Goal: Information Seeking & Learning: Learn about a topic

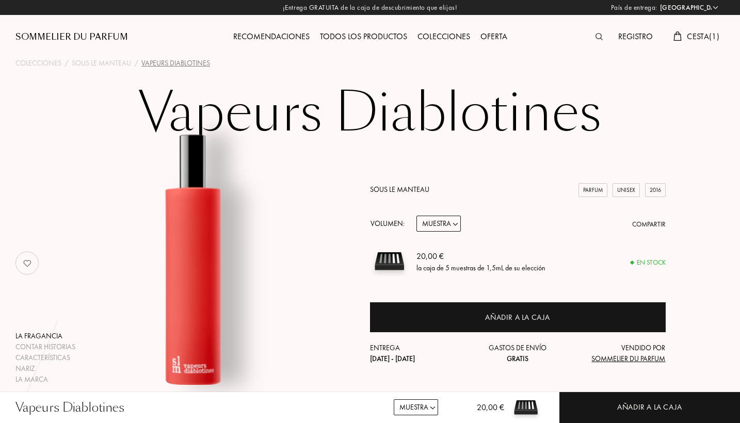
select select "PT"
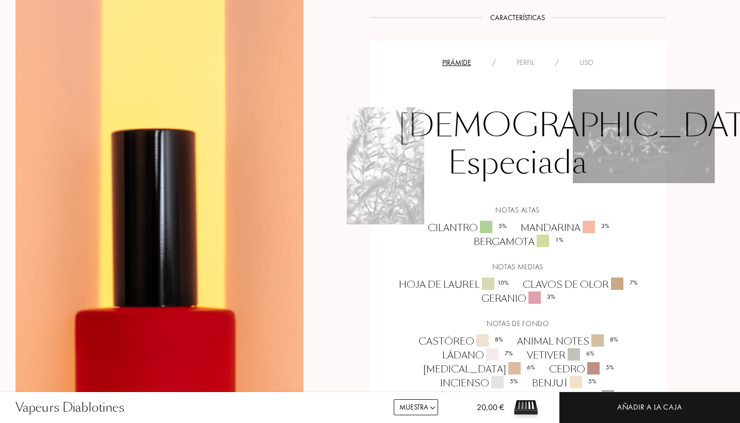
scroll to position [727, 0]
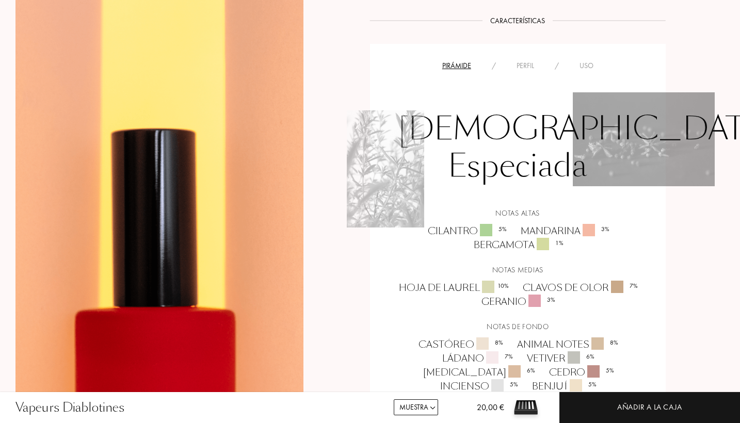
click at [527, 69] on div "Perfil" at bounding box center [525, 65] width 38 height 11
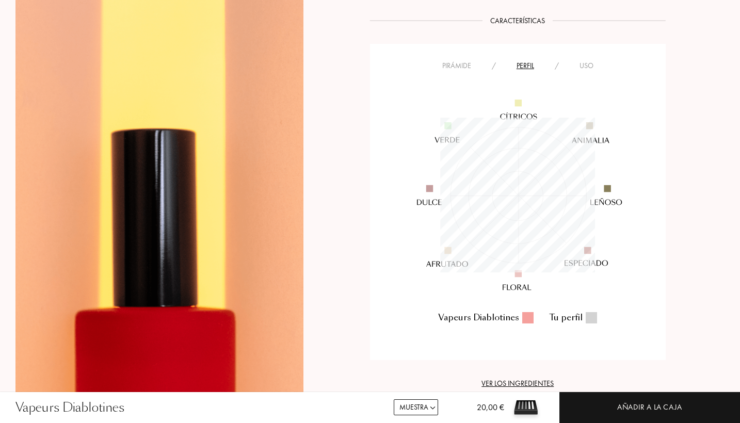
scroll to position [155, 154]
click at [530, 315] on div at bounding box center [527, 317] width 11 height 11
click at [583, 318] on div "Tu perfil" at bounding box center [573, 318] width 48 height 12
click at [580, 67] on div "Uso" at bounding box center [586, 65] width 35 height 11
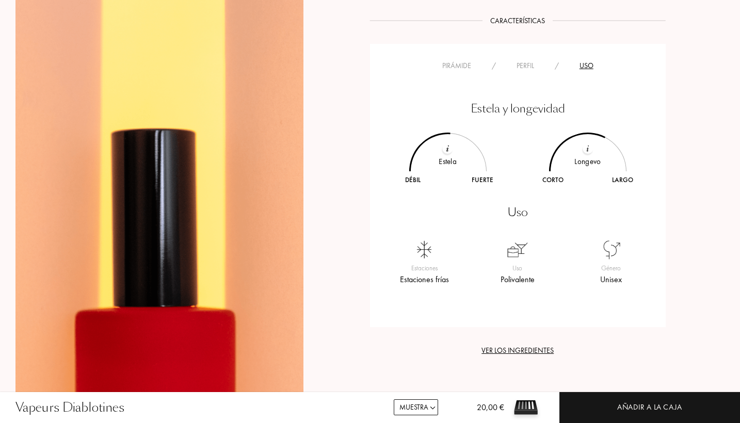
click at [448, 147] on img at bounding box center [447, 148] width 3 height 7
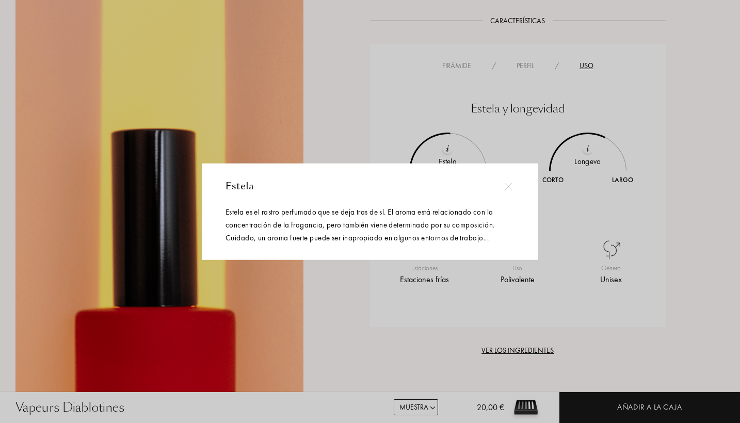
click at [508, 186] on img at bounding box center [508, 187] width 8 height 8
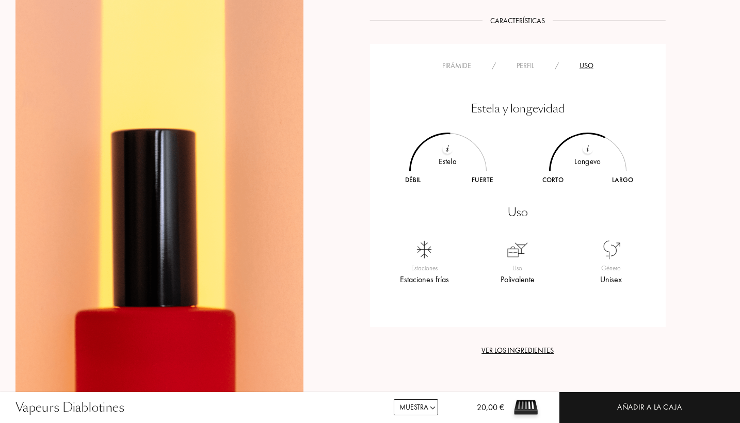
click at [585, 154] on div at bounding box center [587, 171] width 109 height 109
click at [588, 145] on img at bounding box center [587, 148] width 3 height 7
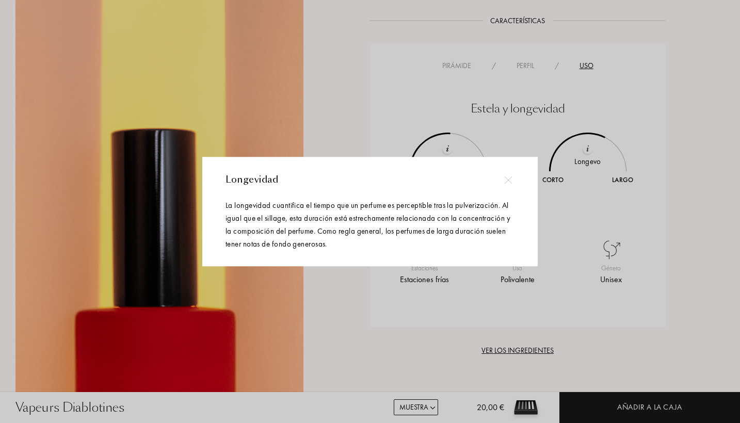
click at [522, 174] on div "Longevidad La longevidad cuantifica el tiempo que un perfume es perceptible tra…" at bounding box center [369, 211] width 335 height 109
click at [518, 177] on div at bounding box center [507, 179] width 23 height 23
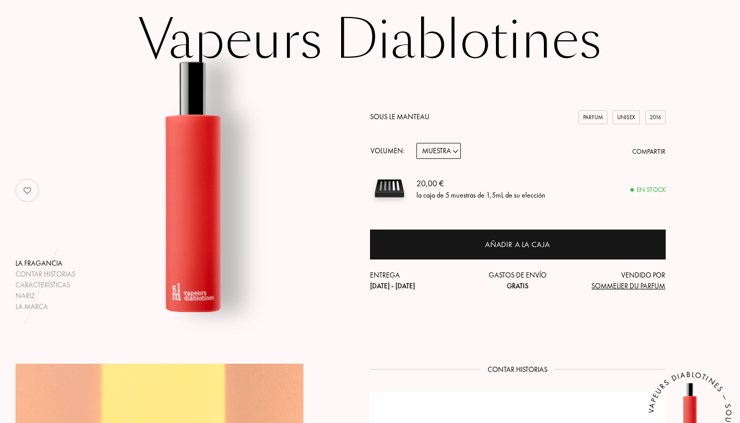
scroll to position [70, 0]
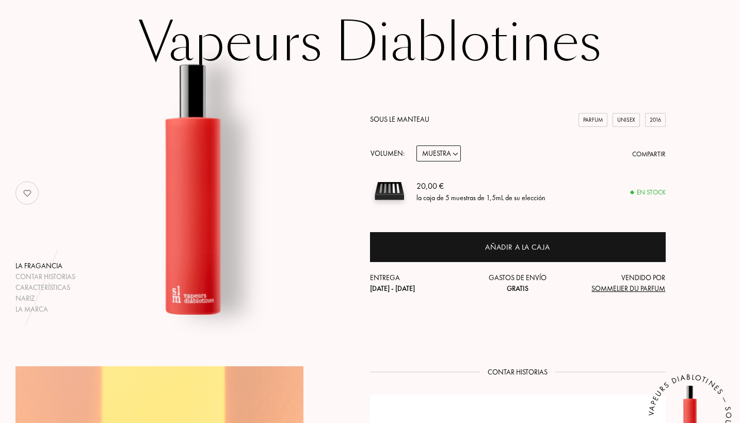
click at [424, 119] on link "Sous le Manteau" at bounding box center [399, 119] width 59 height 9
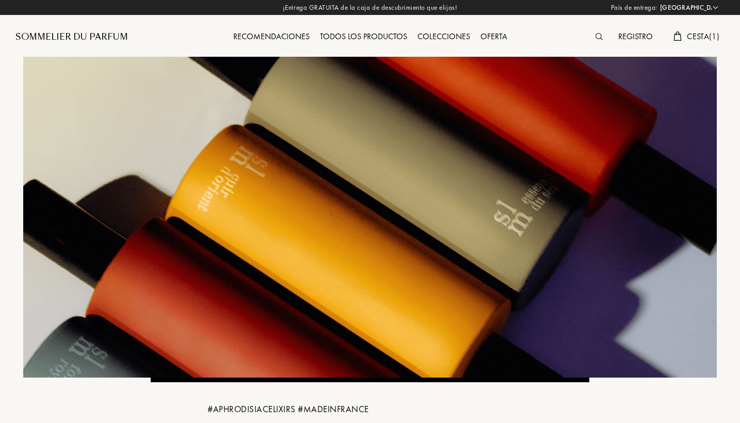
select select "PT"
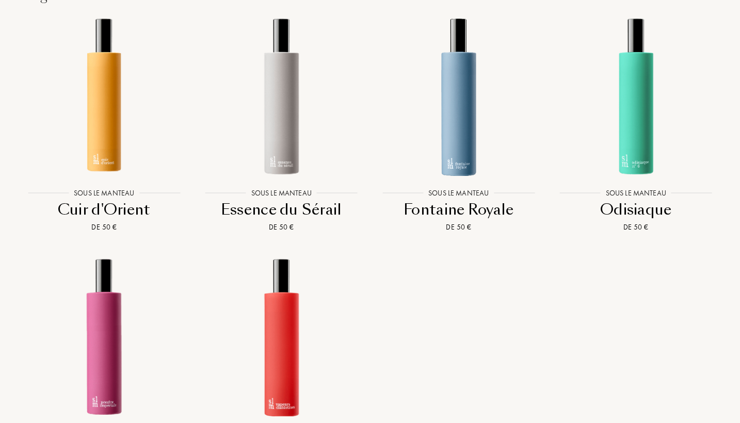
scroll to position [807, 0]
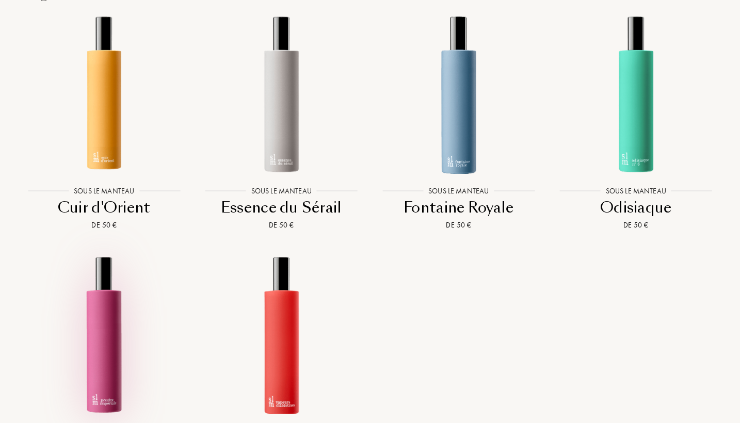
click at [102, 327] on img at bounding box center [103, 334] width 159 height 159
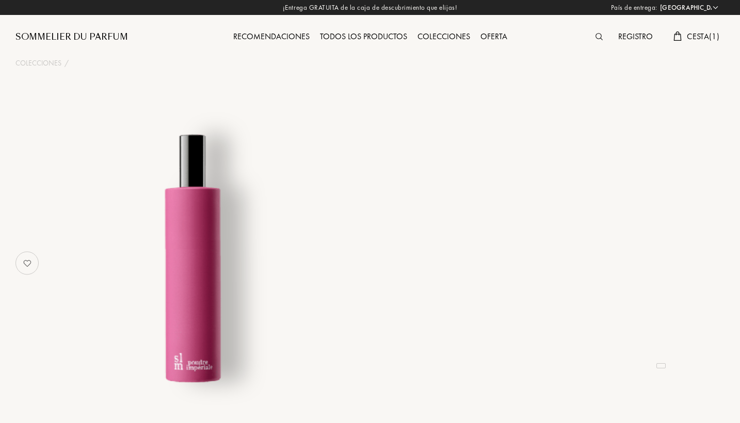
select select "PT"
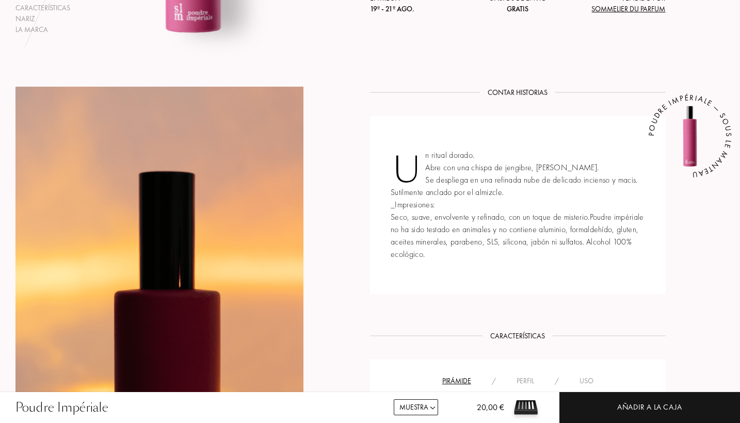
scroll to position [402, 0]
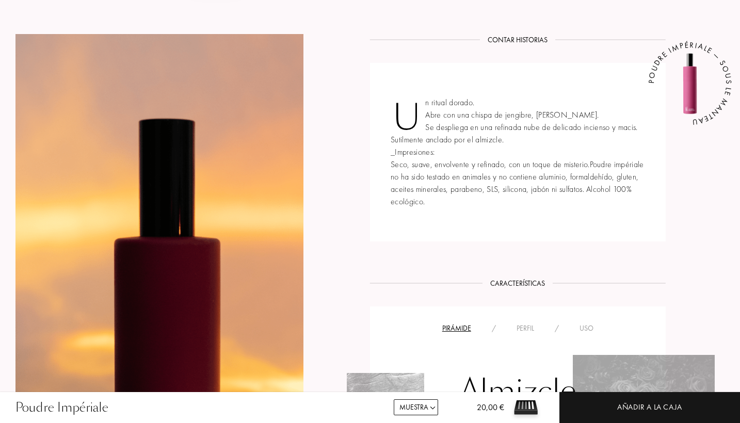
click at [532, 324] on div "Perfil" at bounding box center [525, 328] width 38 height 11
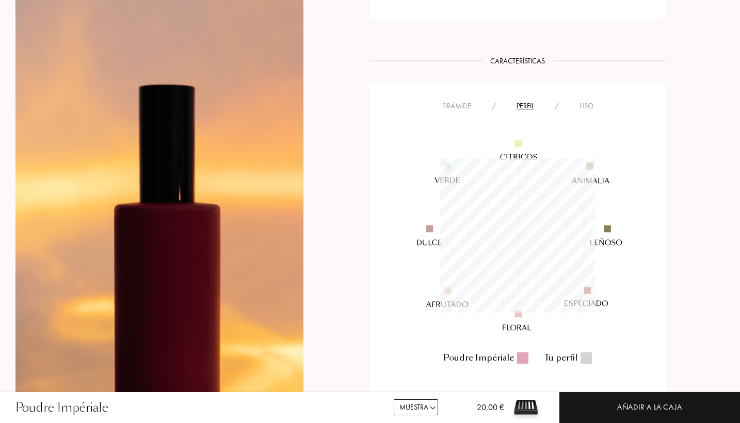
scroll to position [659, 0]
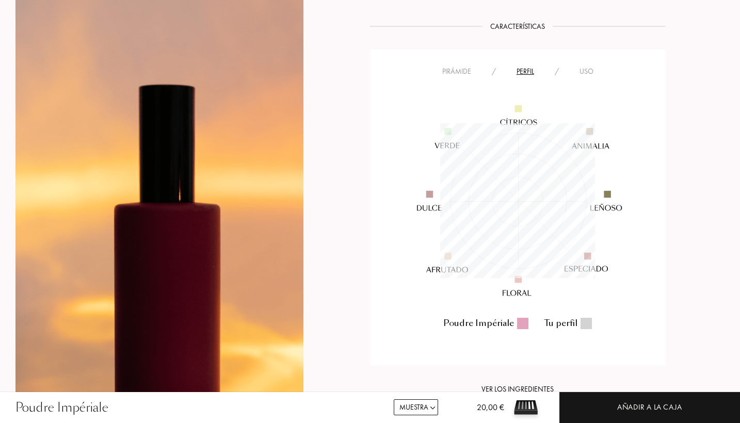
click at [589, 73] on div "Uso" at bounding box center [586, 71] width 35 height 11
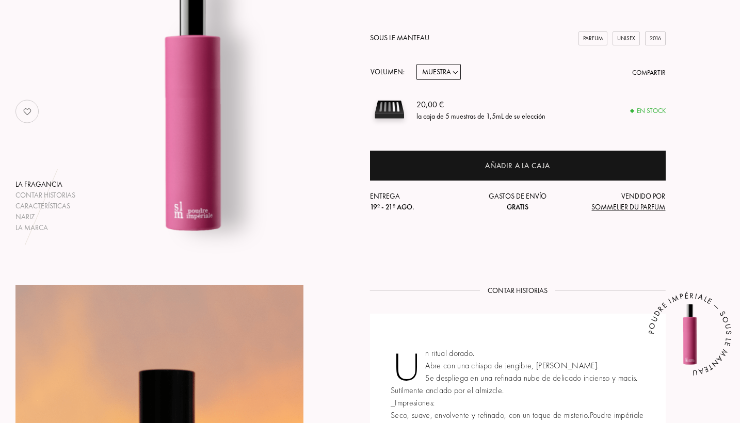
scroll to position [0, 0]
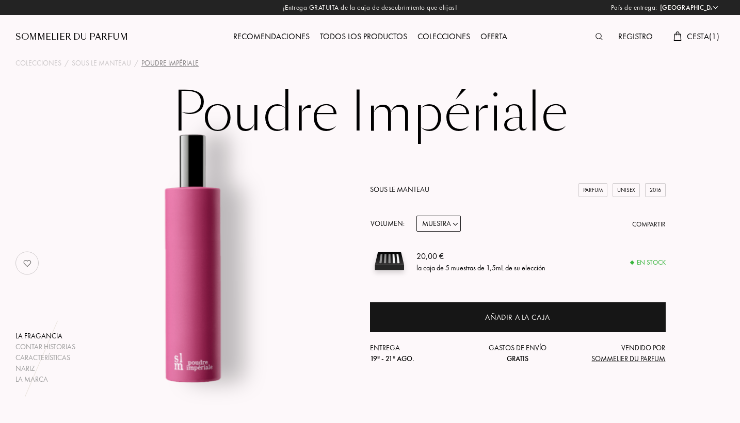
click at [415, 187] on link "Sous le Manteau" at bounding box center [399, 189] width 59 height 9
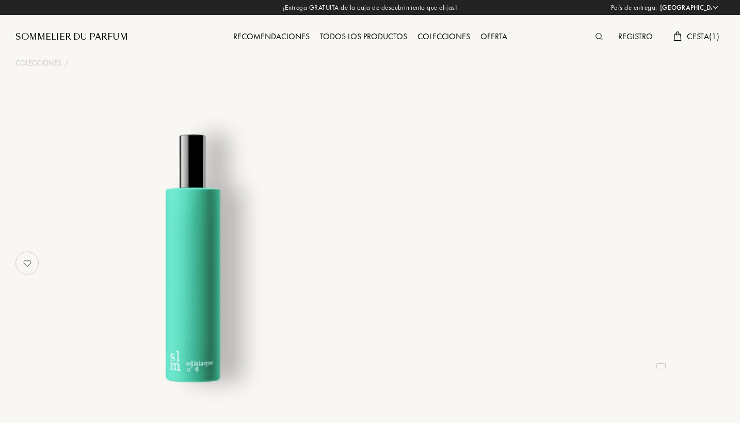
select select "PT"
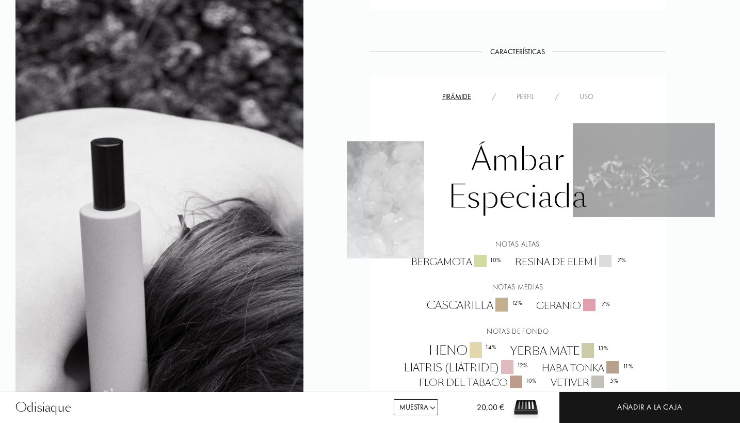
scroll to position [774, 0]
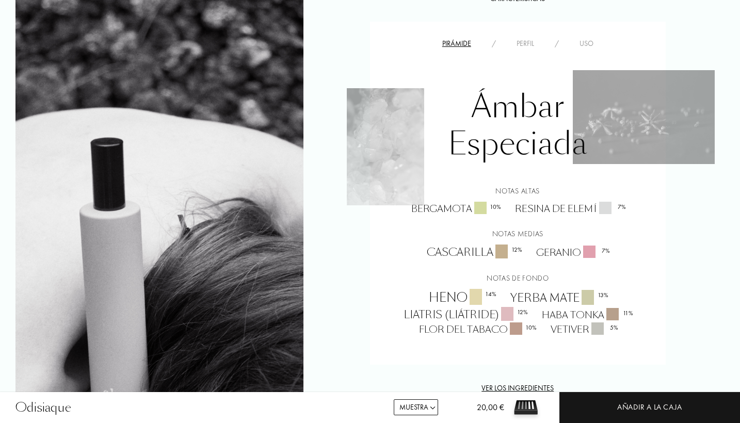
click at [518, 44] on div "Perfil" at bounding box center [525, 43] width 38 height 11
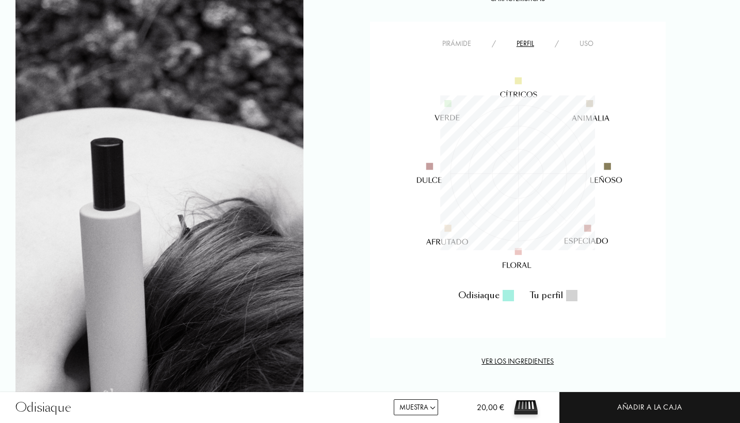
scroll to position [155, 154]
click at [587, 46] on div "Uso" at bounding box center [586, 43] width 35 height 11
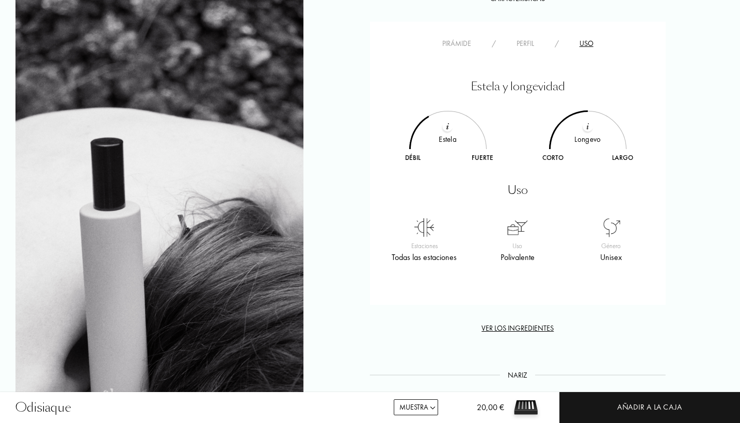
click at [463, 40] on div "Pirámide" at bounding box center [457, 43] width 50 height 11
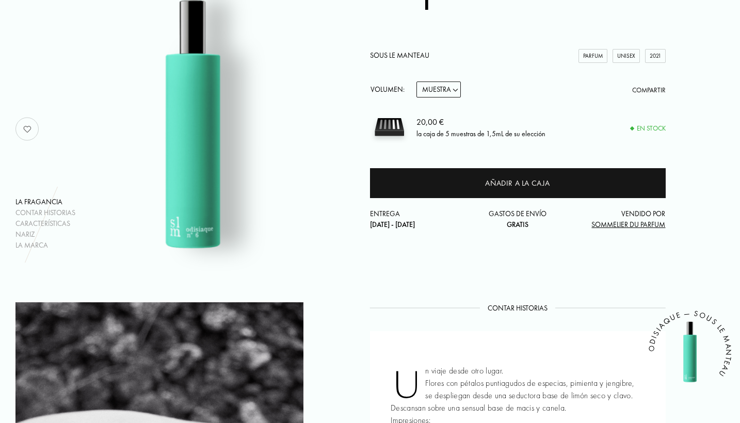
scroll to position [0, 0]
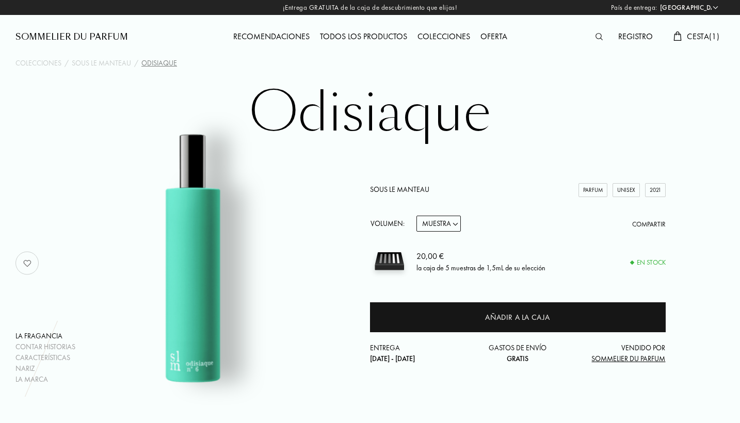
click at [410, 188] on link "Sous le Manteau" at bounding box center [399, 189] width 59 height 9
click at [343, 39] on div "Todos los productos" at bounding box center [363, 36] width 97 height 13
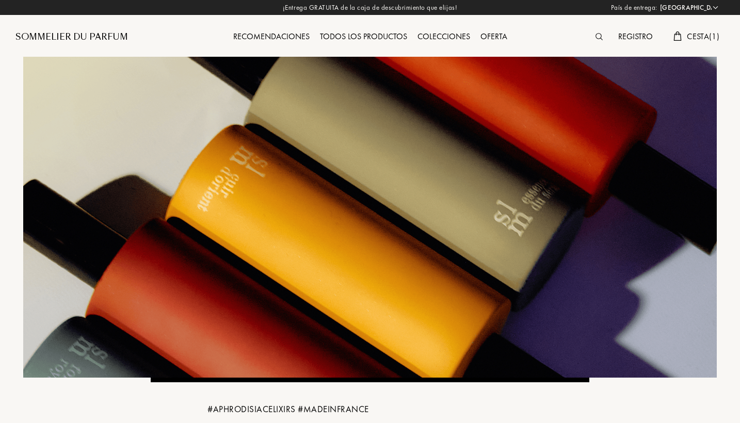
select select "PT"
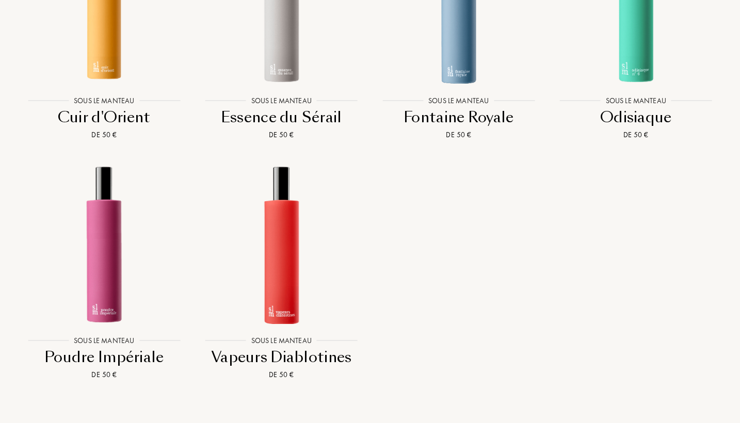
scroll to position [895, 0]
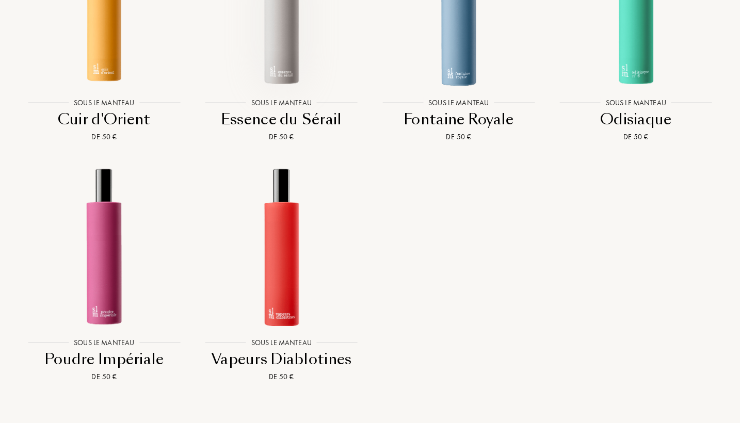
click at [312, 74] on img at bounding box center [281, 5] width 159 height 159
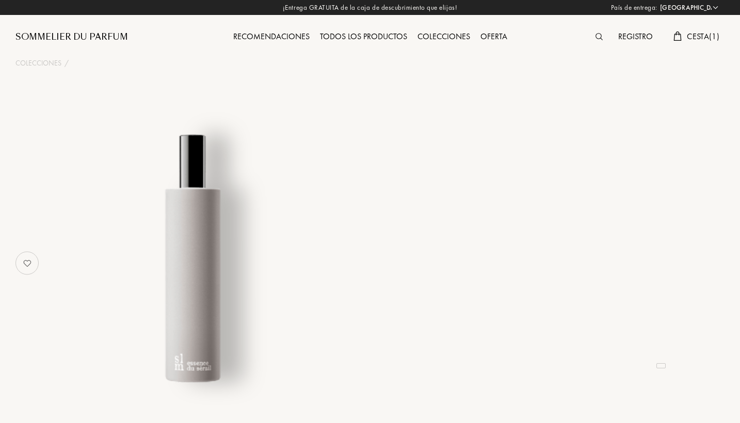
select select "PT"
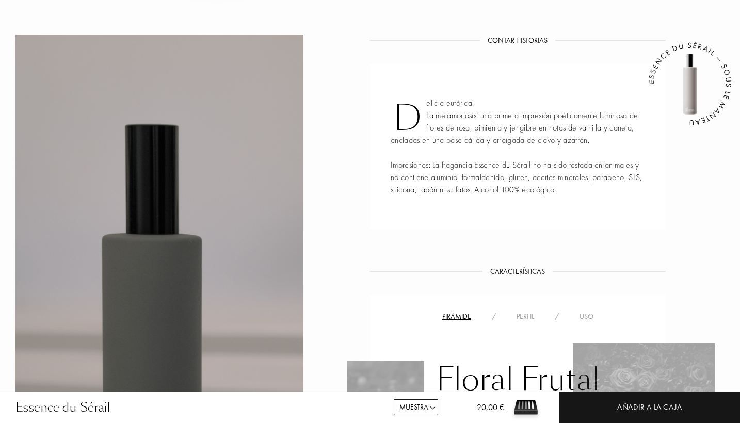
scroll to position [402, 0]
click at [531, 316] on div "Perfil" at bounding box center [525, 316] width 38 height 11
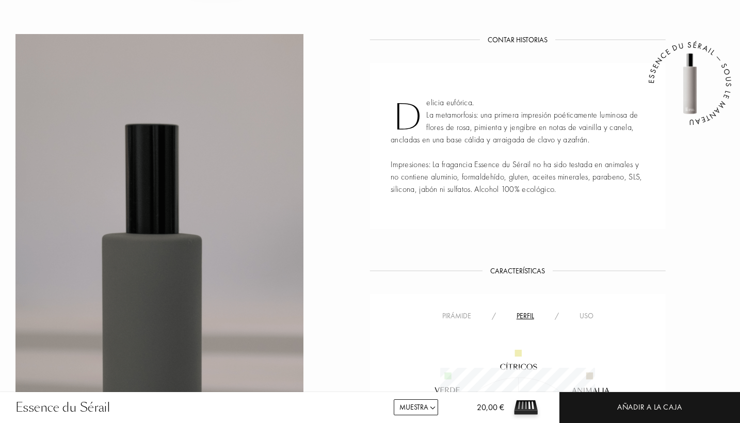
scroll to position [155, 154]
click at [585, 314] on div "Uso" at bounding box center [586, 316] width 35 height 11
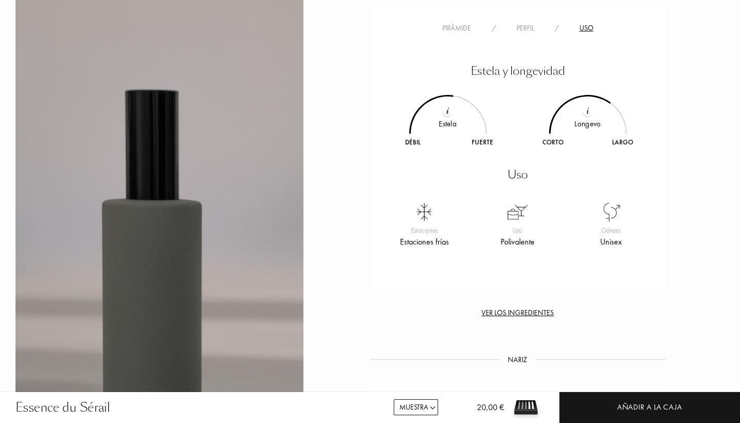
scroll to position [691, 0]
click at [530, 31] on div "Perfil" at bounding box center [525, 27] width 38 height 11
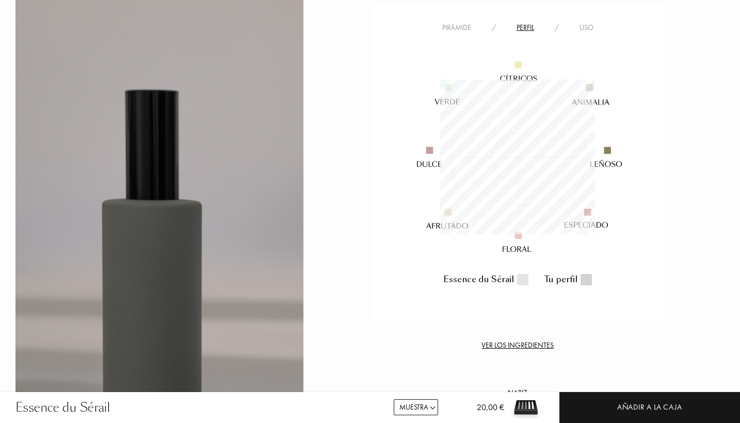
scroll to position [155, 154]
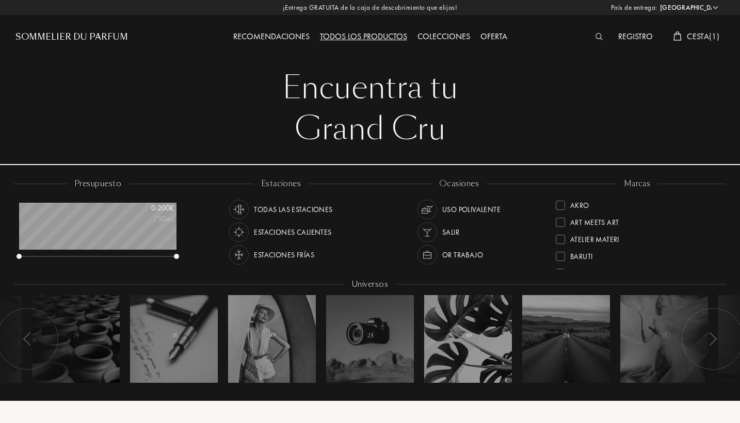
select select "PT"
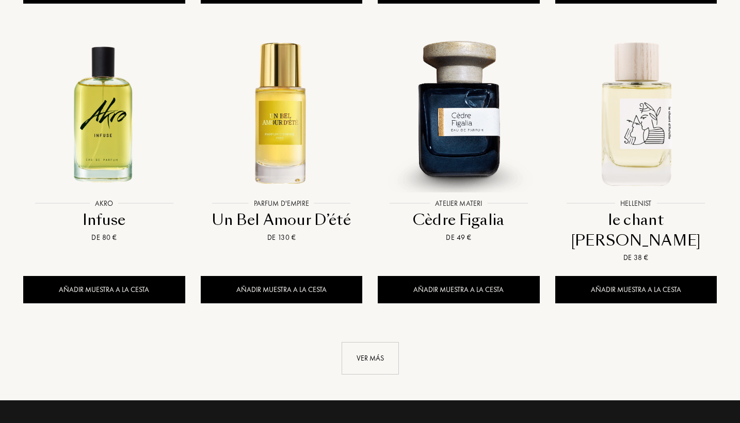
scroll to position [1035, 0]
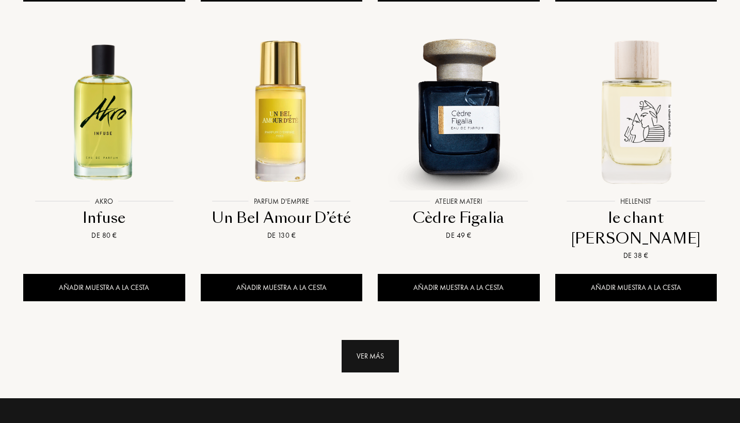
click at [380, 340] on div "Ver más" at bounding box center [369, 356] width 57 height 32
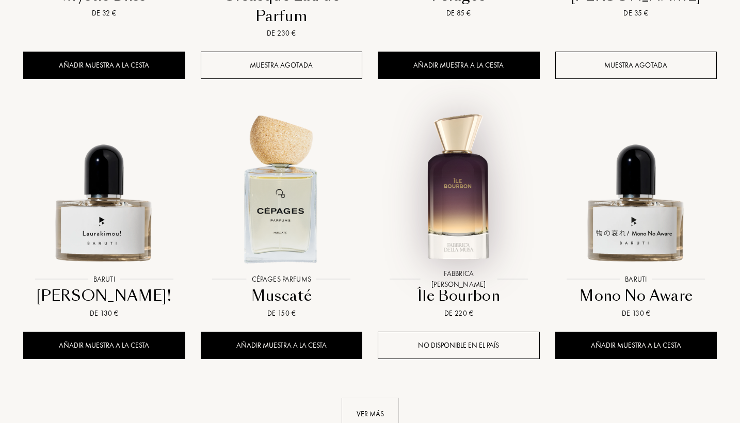
scroll to position [1900, 0]
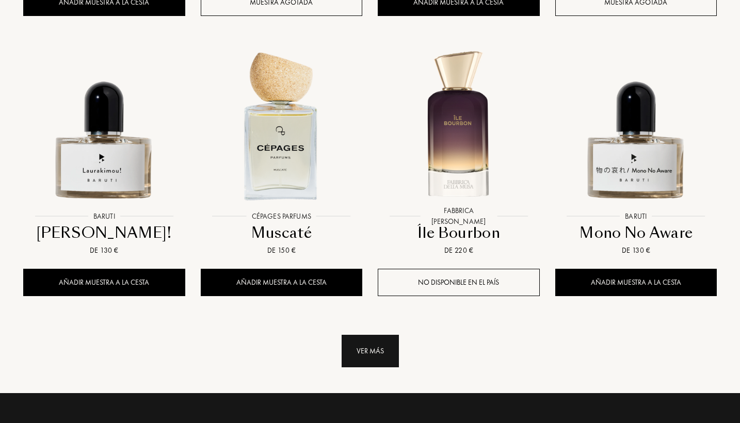
click at [367, 335] on div "Ver más" at bounding box center [369, 351] width 57 height 32
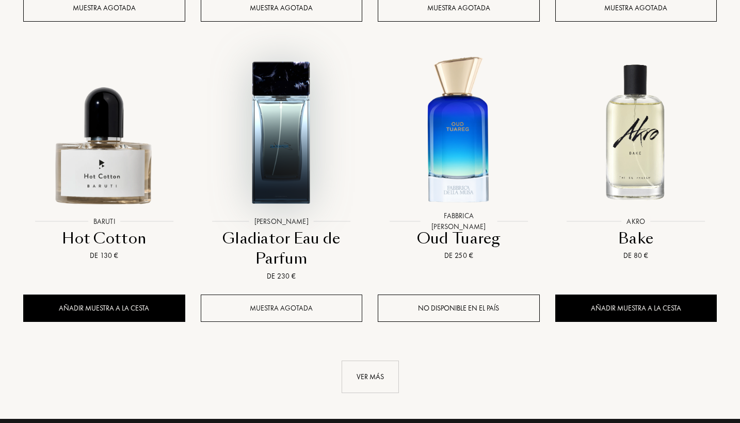
scroll to position [2784, 0]
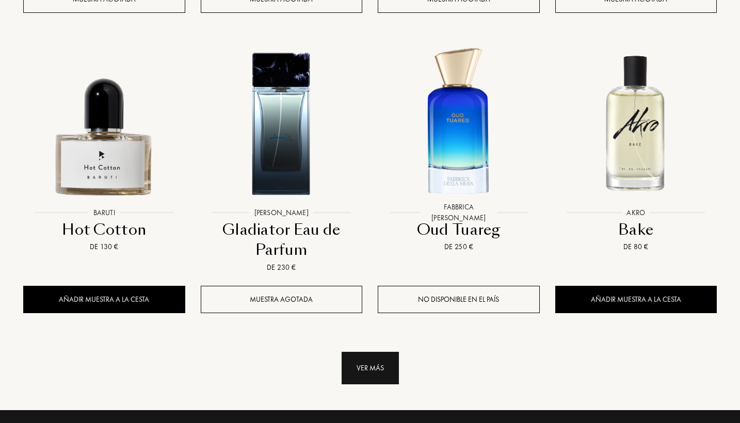
click at [371, 352] on div "Ver más" at bounding box center [369, 368] width 57 height 32
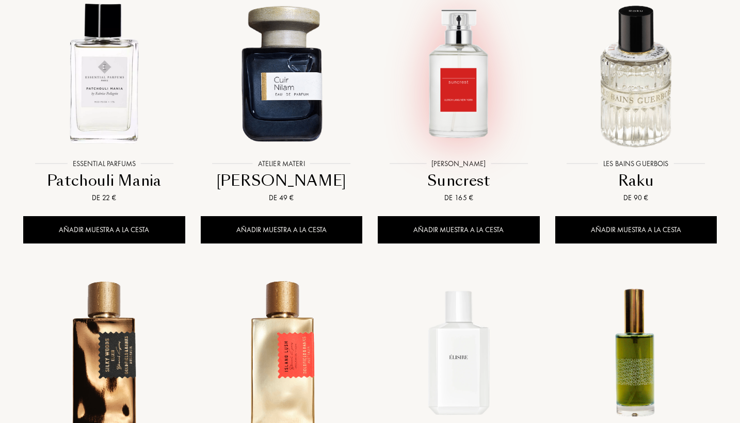
scroll to position [3413, 0]
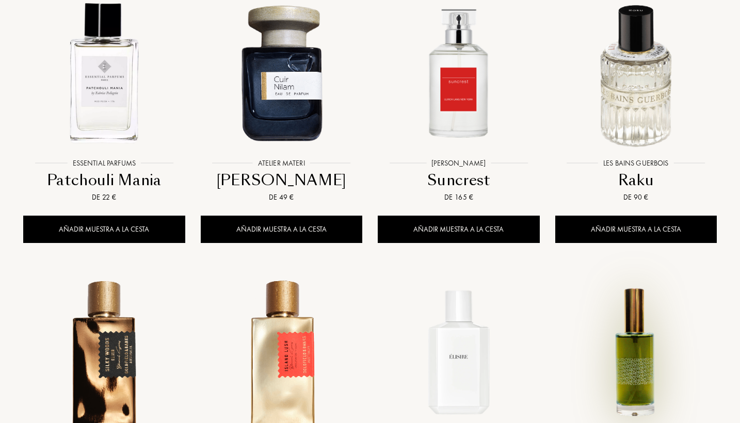
click at [615, 286] on img at bounding box center [635, 351] width 159 height 159
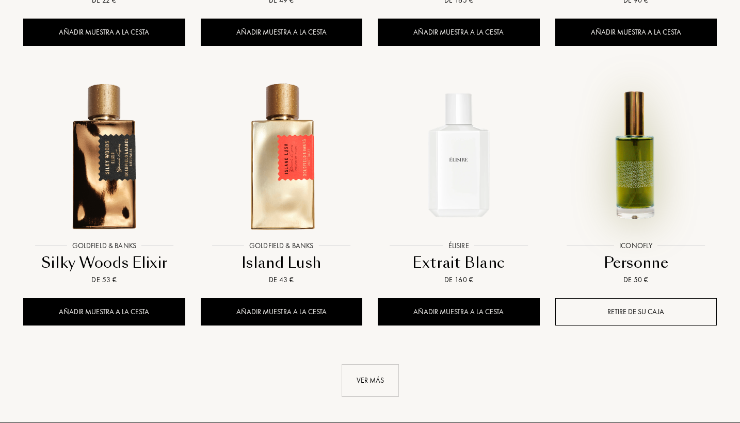
scroll to position [3637, 0]
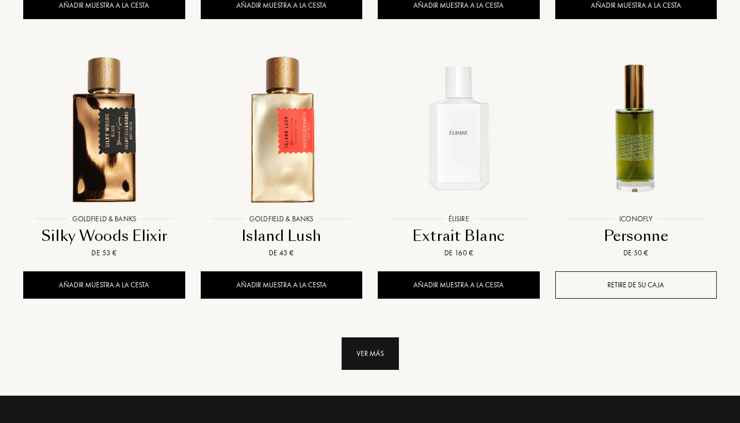
click at [387, 337] on div "Ver más" at bounding box center [369, 353] width 57 height 32
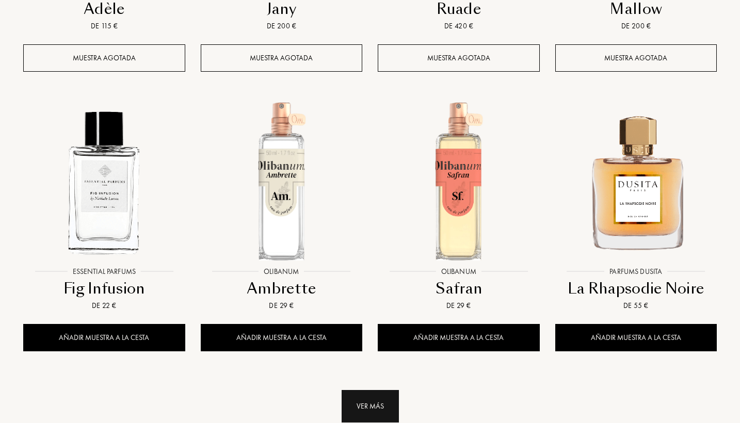
scroll to position [4444, 0]
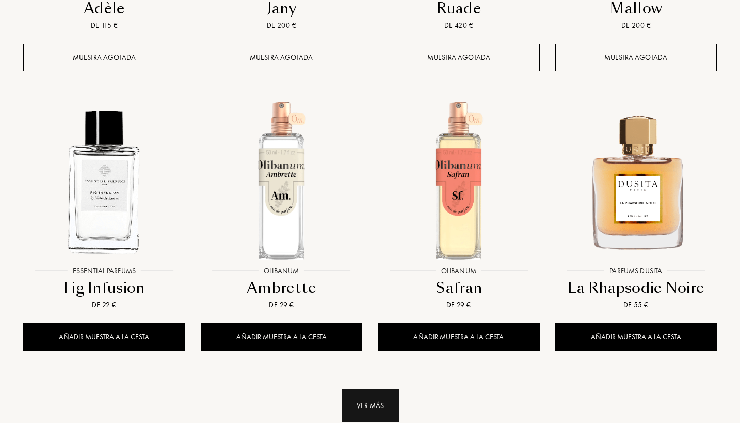
click at [361, 389] on div "Ver más" at bounding box center [369, 405] width 57 height 32
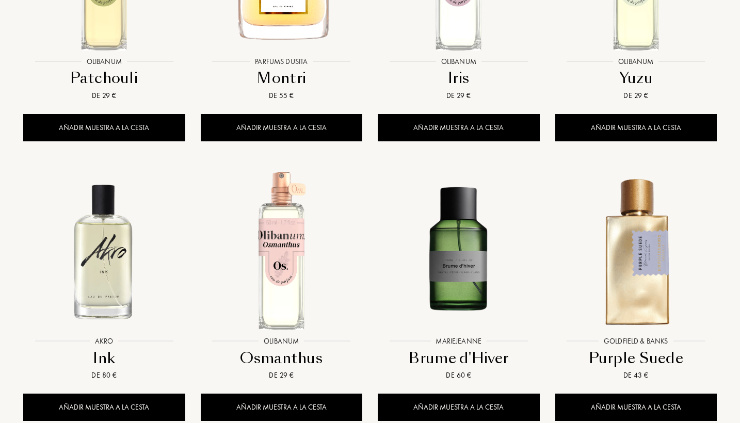
scroll to position [5222, 0]
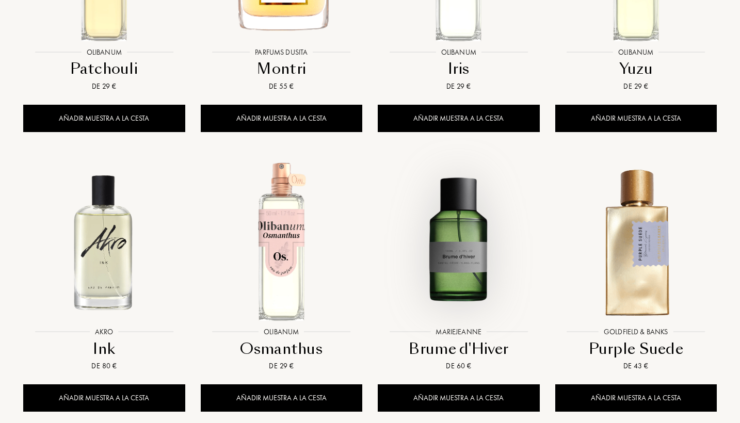
click at [454, 188] on img at bounding box center [458, 240] width 159 height 159
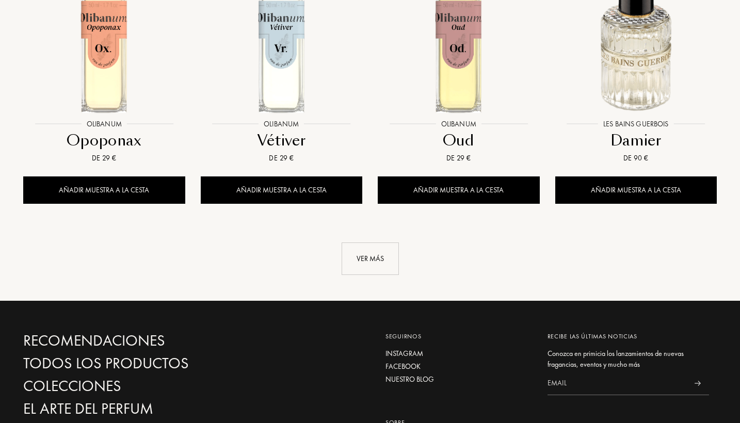
scroll to position [6277, 0]
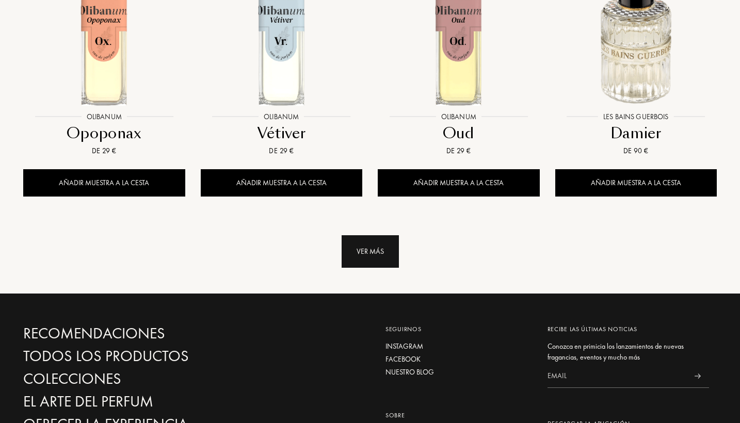
click at [371, 235] on div "Ver más" at bounding box center [369, 251] width 57 height 32
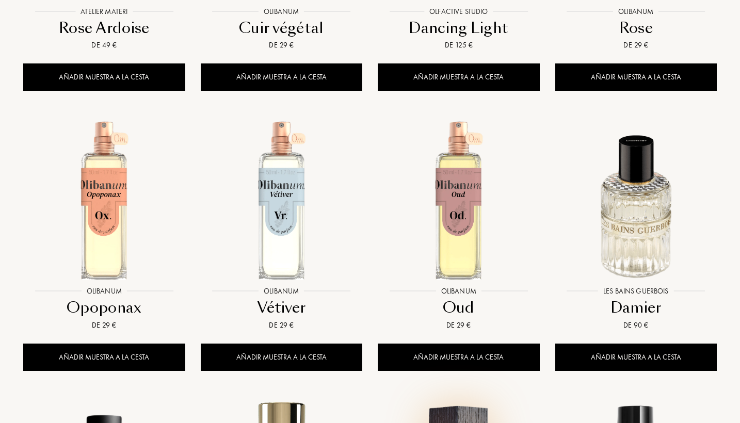
scroll to position [6090, 0]
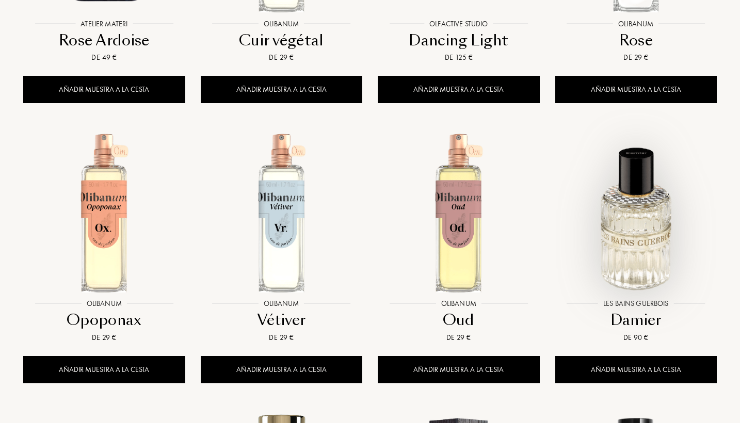
click at [629, 164] on img at bounding box center [635, 212] width 159 height 159
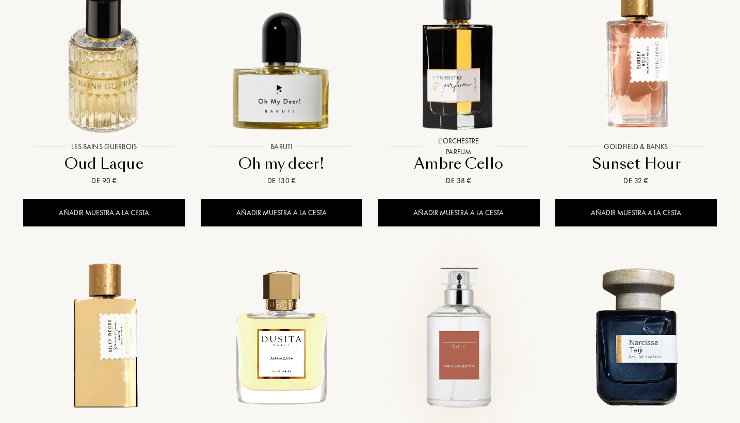
scroll to position [6800, 0]
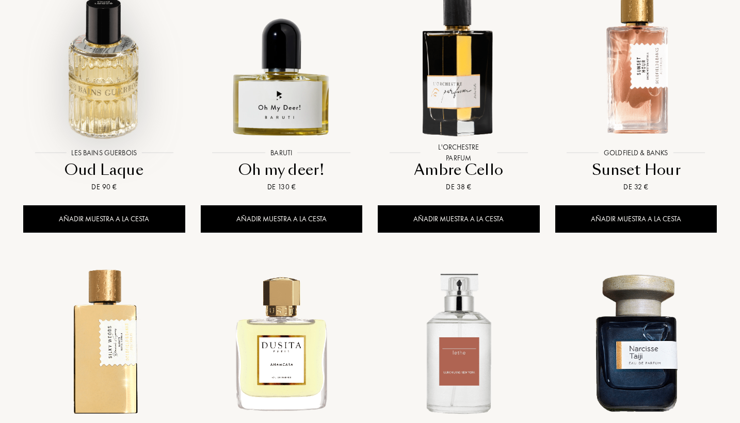
click at [129, 59] on img at bounding box center [103, 61] width 159 height 159
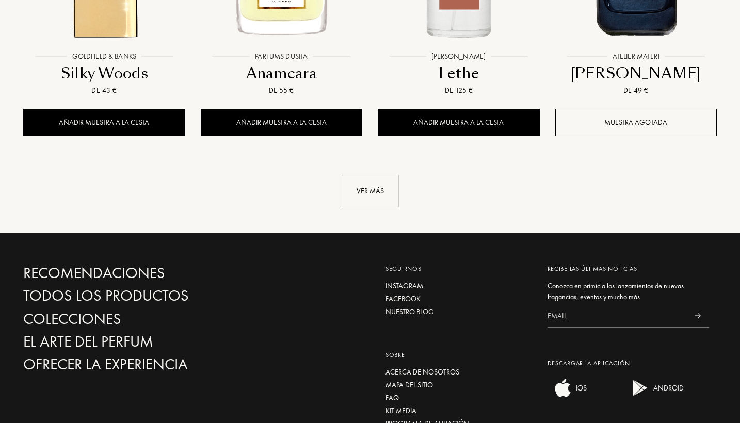
scroll to position [7181, 0]
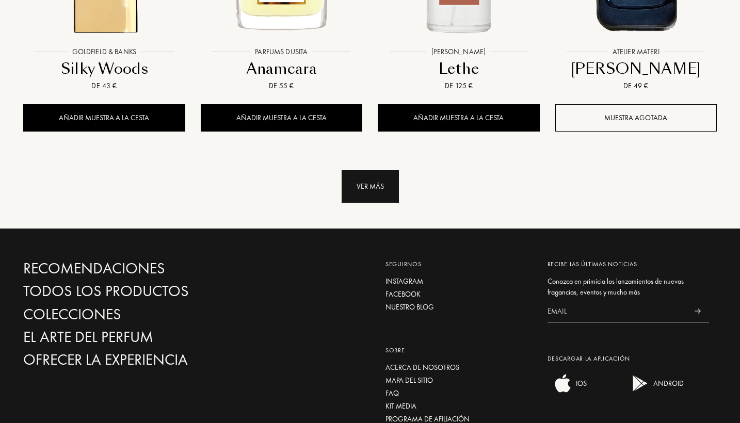
click at [361, 170] on div "Ver más" at bounding box center [369, 186] width 57 height 32
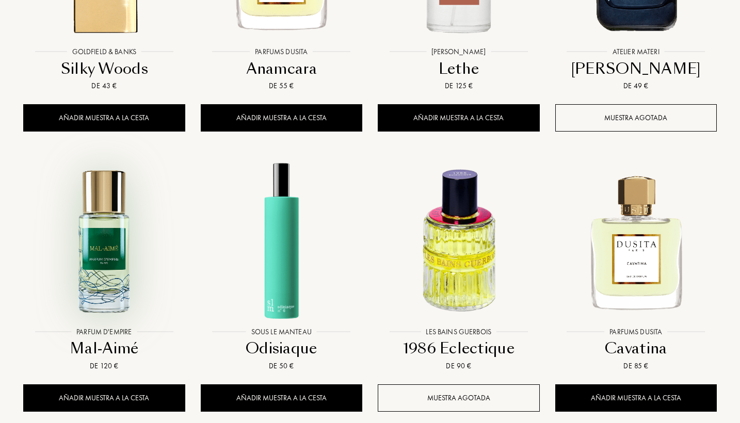
click at [128, 172] on img at bounding box center [103, 240] width 159 height 159
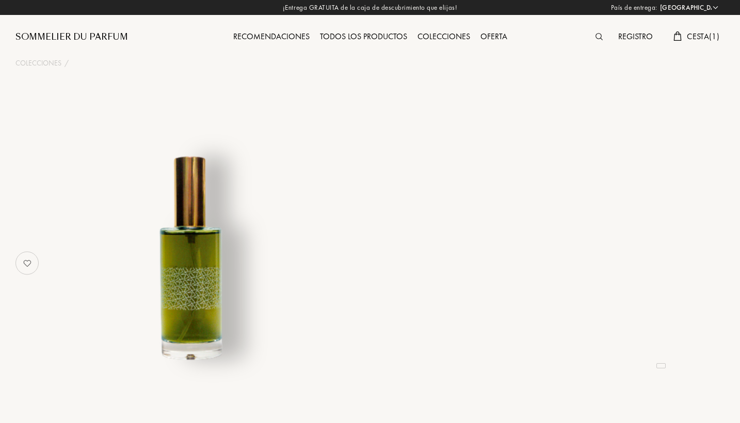
select select "PT"
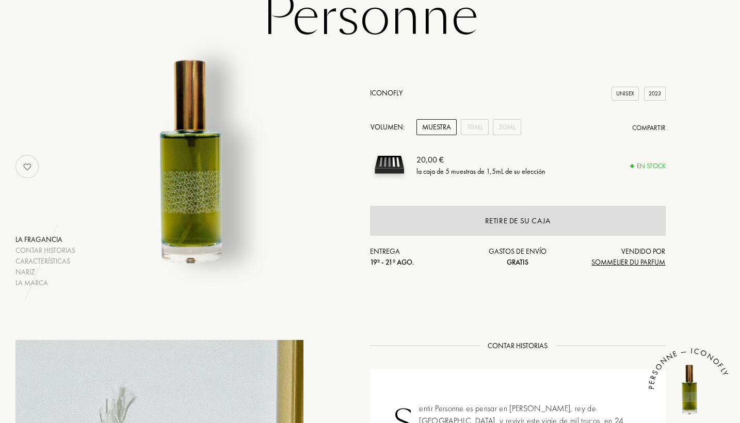
scroll to position [92, 0]
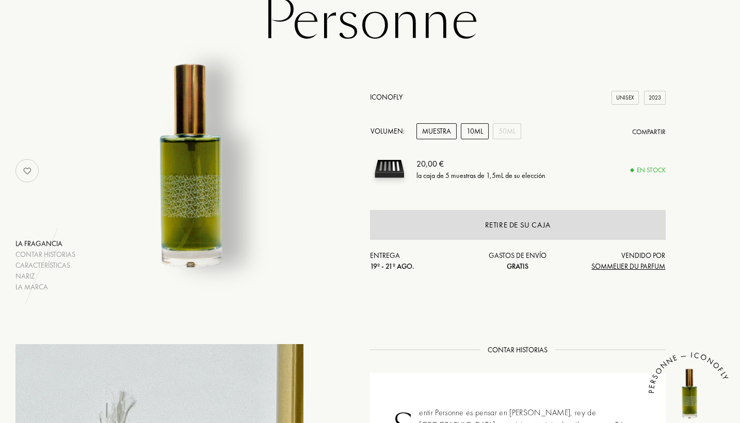
click at [477, 128] on div "10mL" at bounding box center [475, 131] width 28 height 16
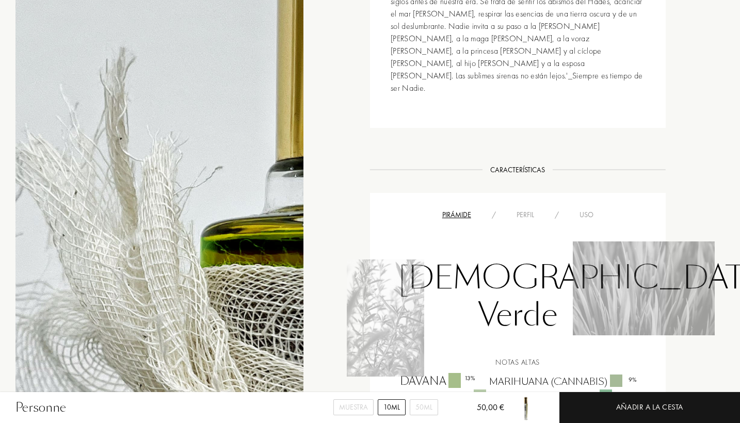
scroll to position [561, 0]
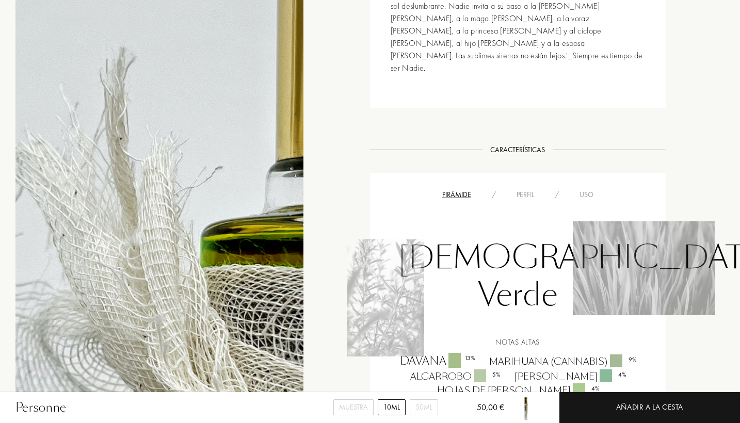
click at [527, 189] on div "Perfil" at bounding box center [525, 194] width 38 height 11
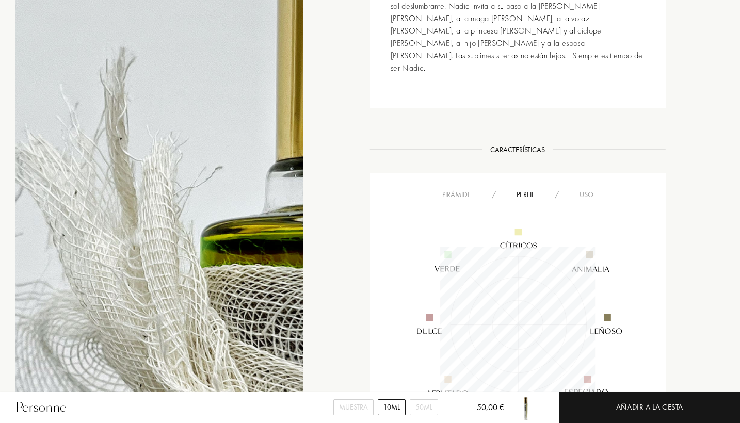
scroll to position [155, 154]
click at [581, 189] on div "Uso" at bounding box center [586, 194] width 35 height 11
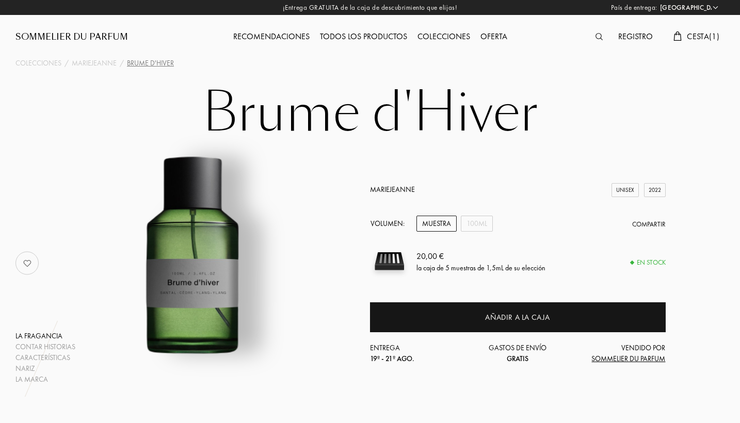
select select "PT"
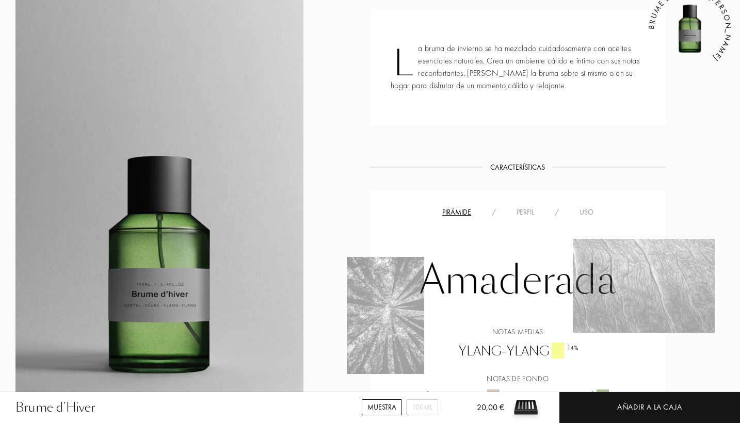
scroll to position [465, 0]
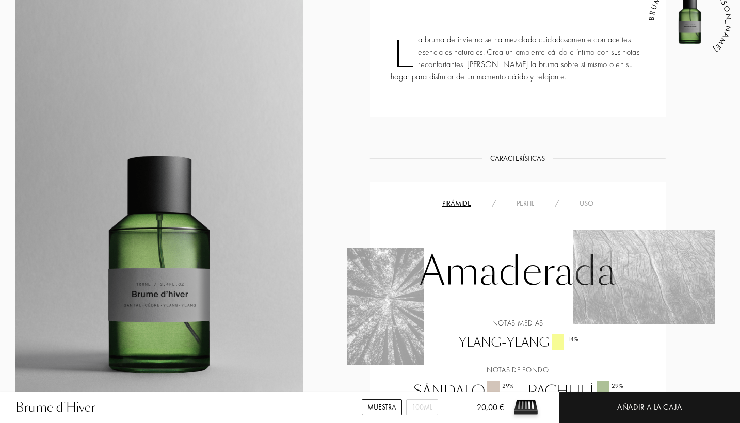
click at [582, 193] on div "Pirámide / Perfil / Uso Amaderada Notas medias ylang-ylang 14 % Notas de fondo …" at bounding box center [518, 317] width 296 height 271
click at [545, 200] on div "/" at bounding box center [556, 203] width 25 height 11
click at [593, 203] on div "Uso" at bounding box center [586, 203] width 35 height 11
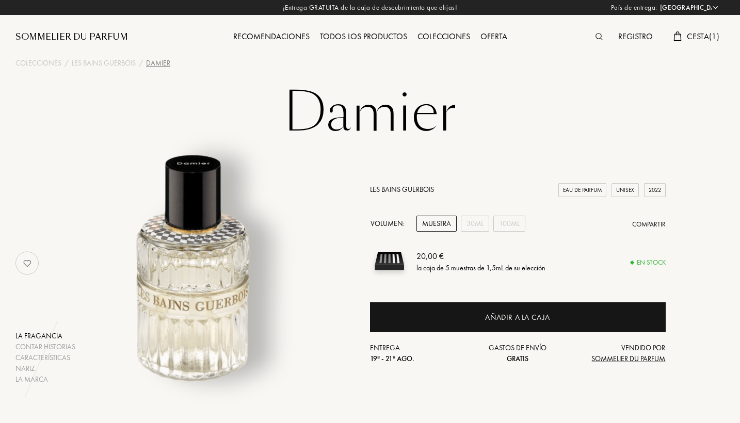
select select "PT"
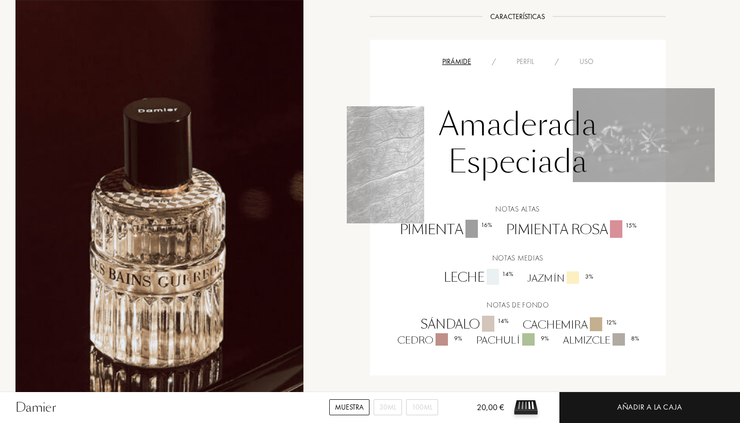
scroll to position [650, 0]
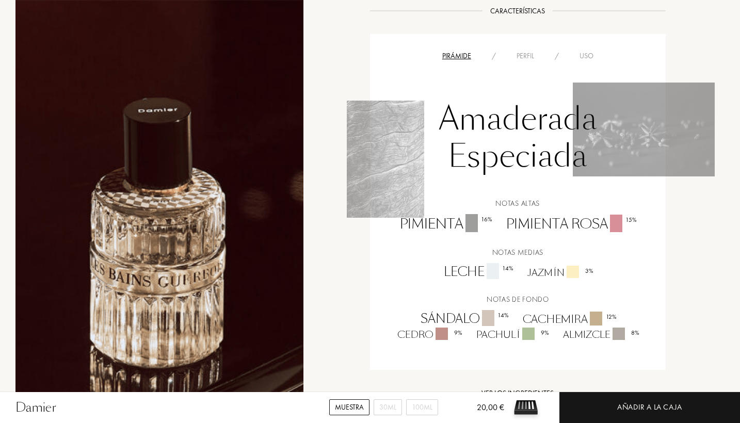
click at [519, 57] on div "Perfil" at bounding box center [525, 56] width 38 height 11
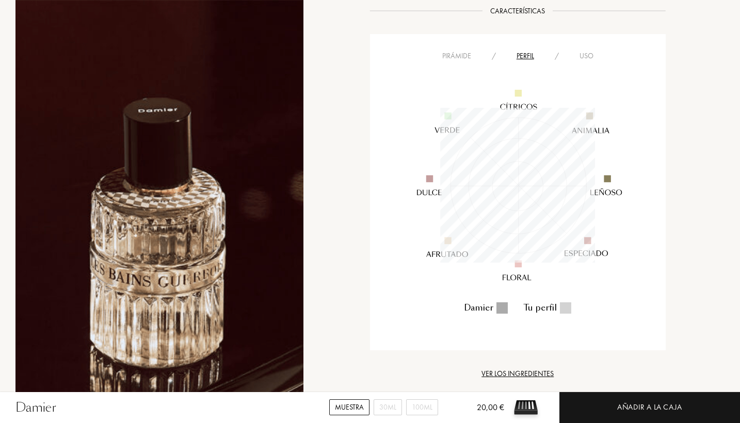
scroll to position [155, 154]
click at [570, 59] on div "Uso" at bounding box center [586, 56] width 35 height 11
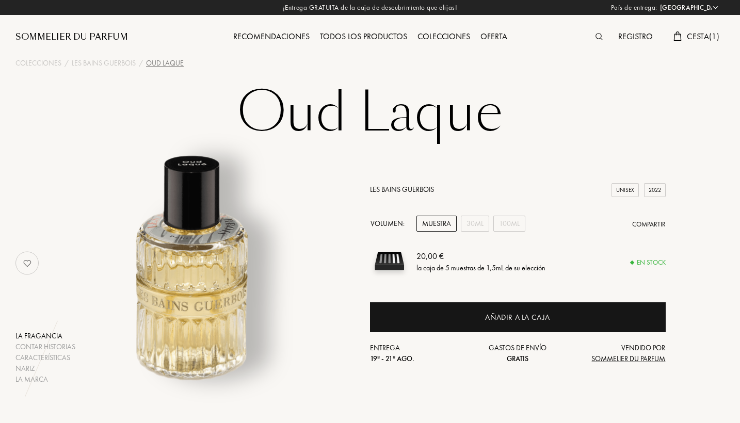
select select "PT"
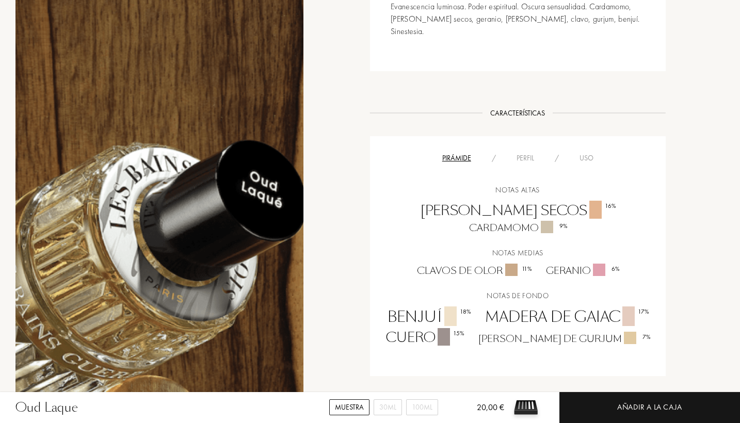
scroll to position [551, 0]
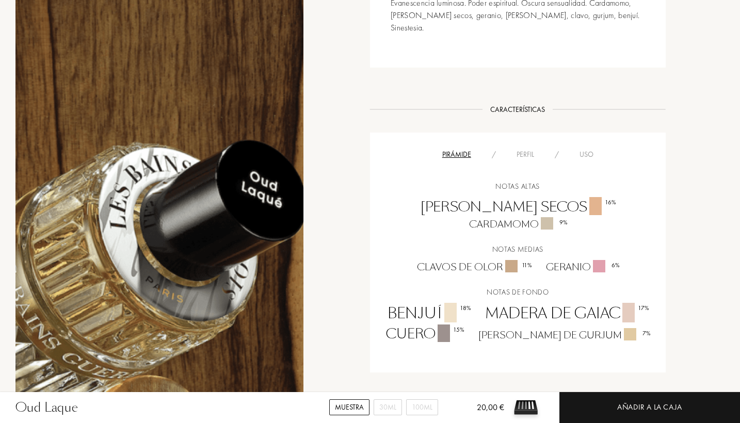
click at [536, 149] on div "Perfil" at bounding box center [525, 154] width 38 height 11
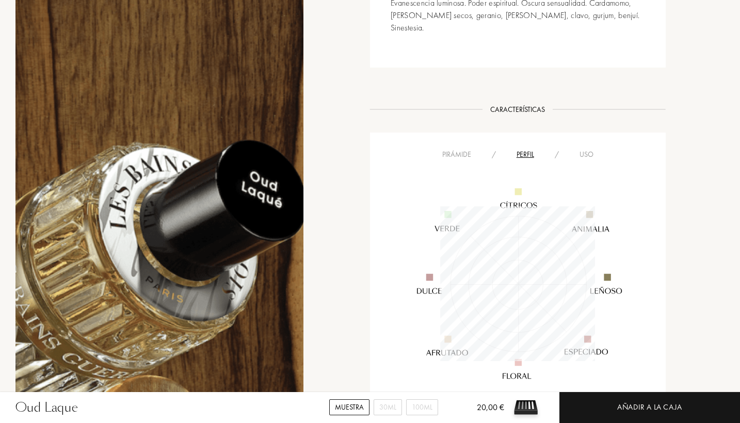
scroll to position [155, 154]
click at [578, 148] on div "Pirámide / Perfil / Uso" at bounding box center [518, 154] width 280 height 12
click at [579, 149] on div "Uso" at bounding box center [586, 154] width 35 height 11
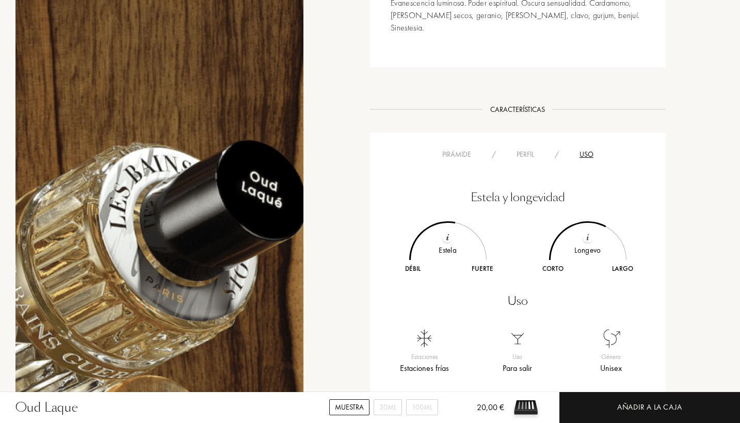
click at [466, 149] on div "Pirámide" at bounding box center [457, 154] width 50 height 11
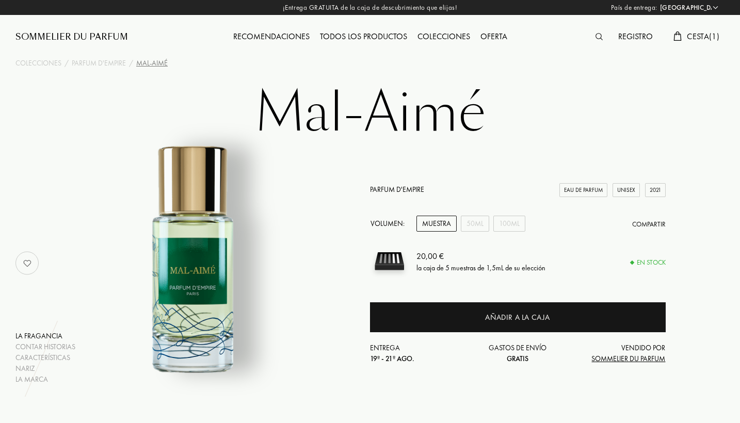
select select "PT"
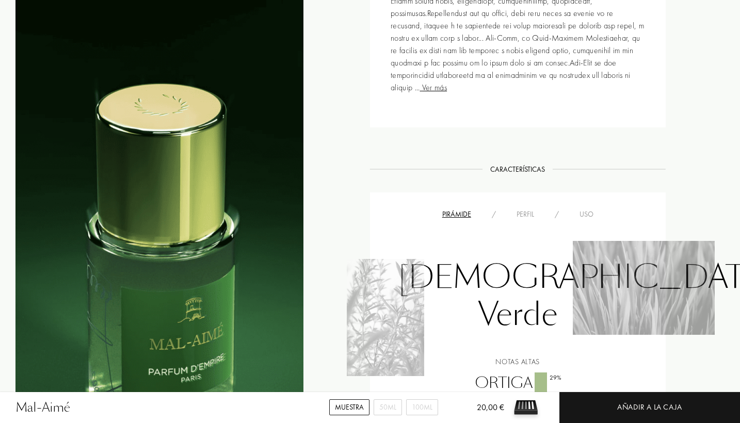
scroll to position [682, 0]
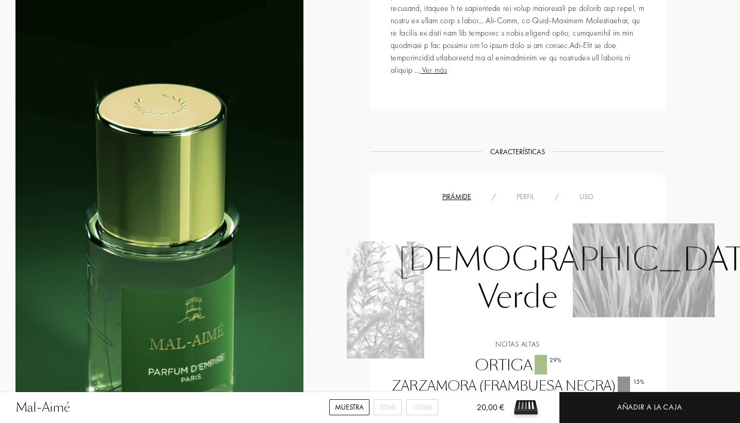
click at [585, 197] on div "Uso" at bounding box center [586, 196] width 35 height 11
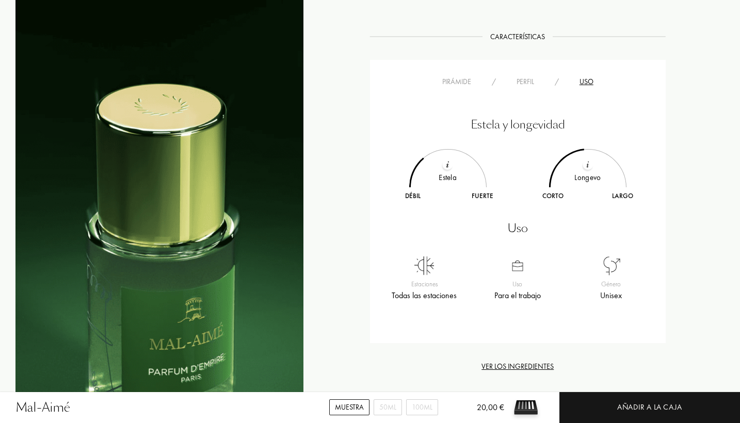
scroll to position [799, 0]
click at [525, 85] on div "Perfil" at bounding box center [525, 80] width 38 height 11
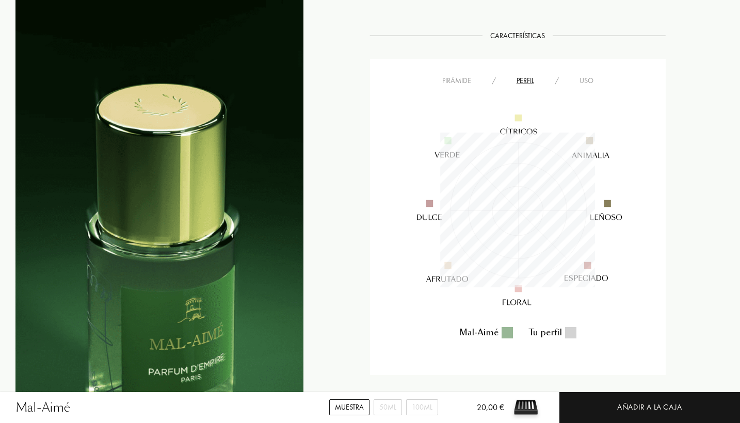
scroll to position [155, 154]
click at [466, 82] on div "Pirámide" at bounding box center [457, 80] width 50 height 11
